Goal: Task Accomplishment & Management: Manage account settings

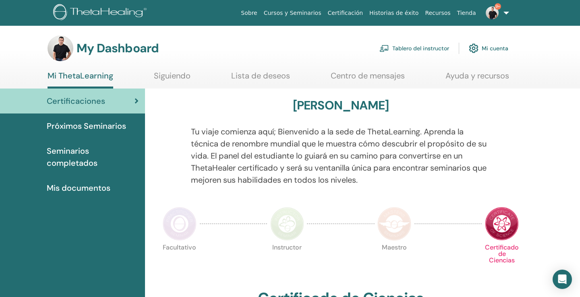
click at [409, 49] on link "Tablero del instructor" at bounding box center [414, 48] width 70 height 18
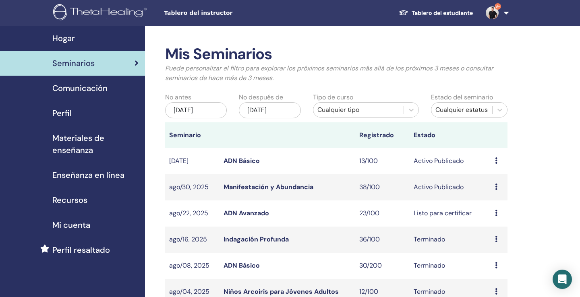
click at [244, 187] on link "Manifestación y Abundancia" at bounding box center [268, 187] width 90 height 8
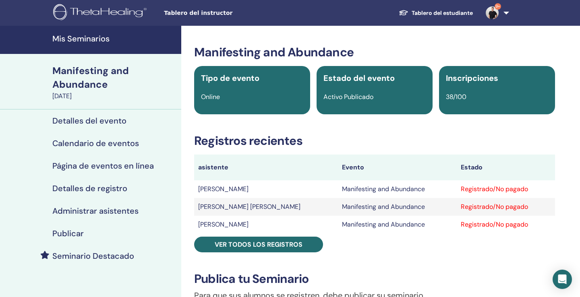
click at [92, 40] on h4 "Mis Seminarios" at bounding box center [114, 39] width 124 height 10
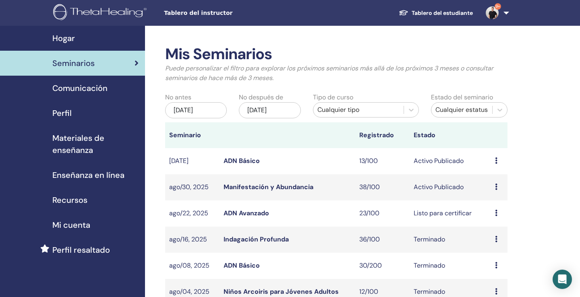
click at [270, 185] on link "Manifestación y Abundancia" at bounding box center [268, 187] width 90 height 8
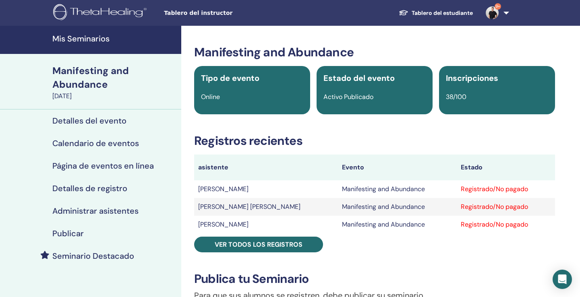
click at [115, 208] on h4 "Administrar asistentes" at bounding box center [95, 211] width 86 height 10
